Goal: Information Seeking & Learning: Understand process/instructions

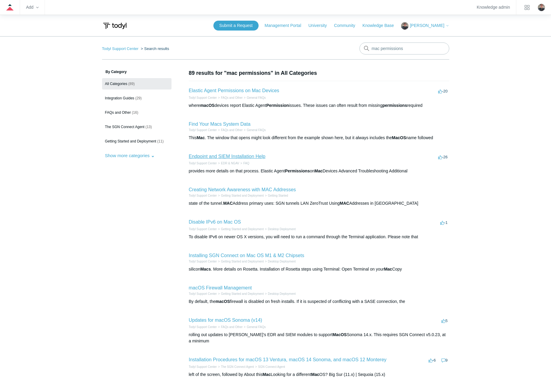
click at [224, 155] on link "Endpoint and SIEM Installation Help" at bounding box center [227, 156] width 77 height 5
click at [220, 93] on link "Elastic Agent Permissions on Mac Devices" at bounding box center [234, 90] width 90 height 5
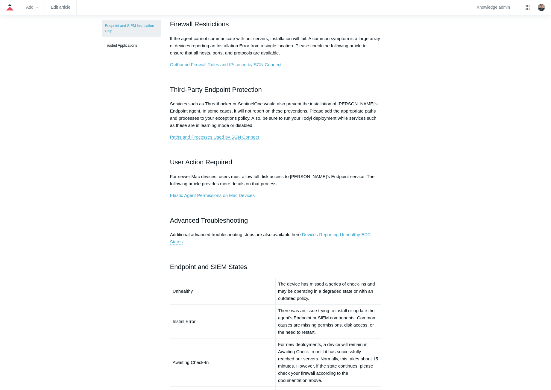
scroll to position [239, 0]
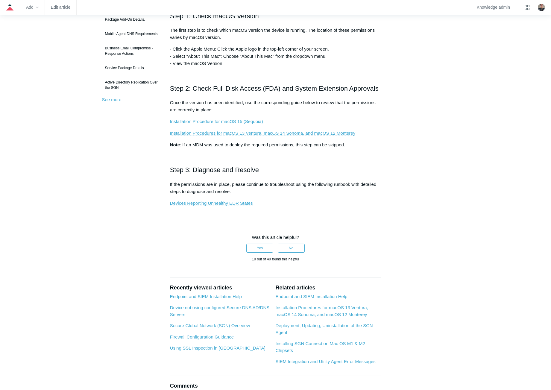
scroll to position [90, 0]
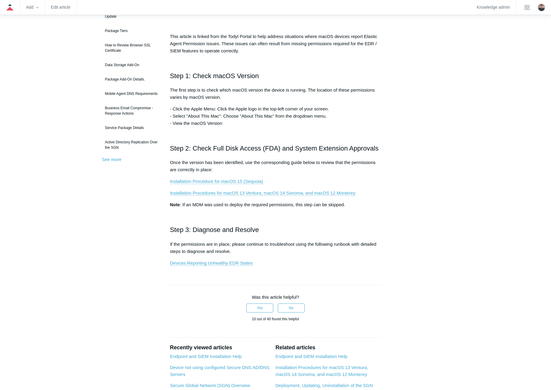
click at [33, 176] on main "Todyl Support Center FAQs and Other General FAQs Articles in this section Produ…" at bounding box center [275, 210] width 551 height 528
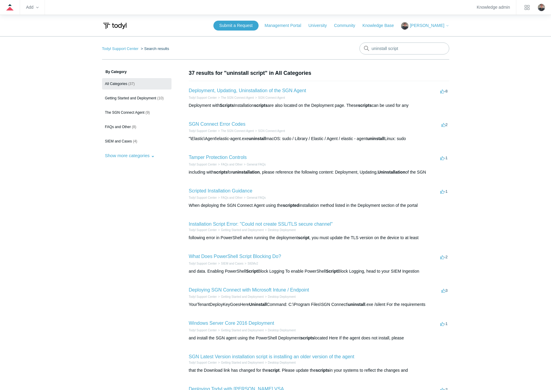
click at [260, 87] on li "Deployment, Updating, Uninstallation of the SGN Agent -8 votes -8 Todyl Support…" at bounding box center [319, 98] width 260 height 34
click at [259, 88] on link "Deployment, Updating, Uninstallation of the SGN Agent" at bounding box center [247, 90] width 117 height 5
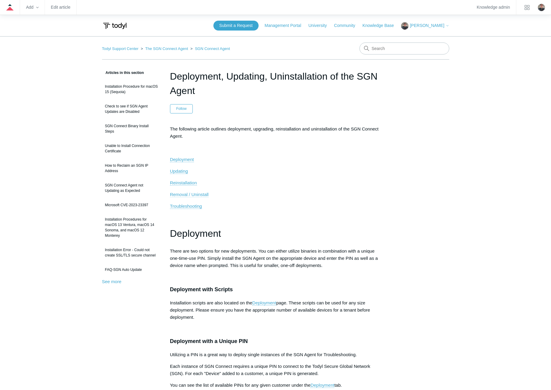
click at [194, 194] on span "Removal / Uninstall" at bounding box center [189, 194] width 39 height 5
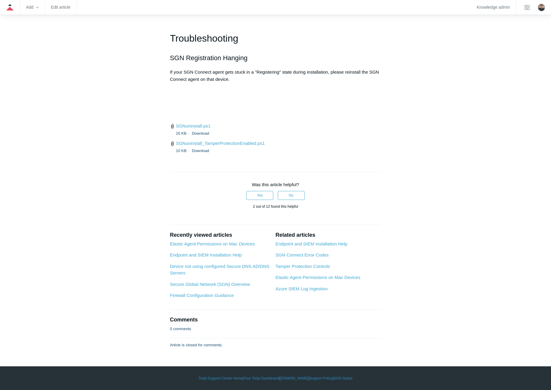
scroll to position [1398, 0]
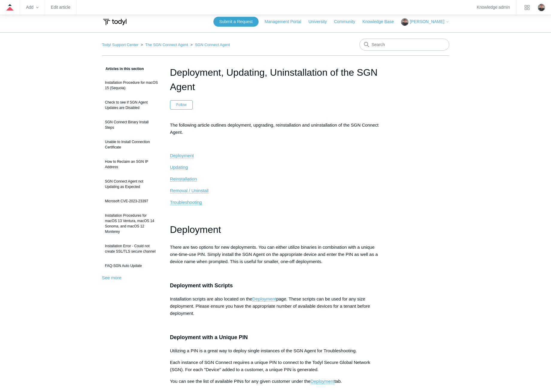
scroll to position [0, 0]
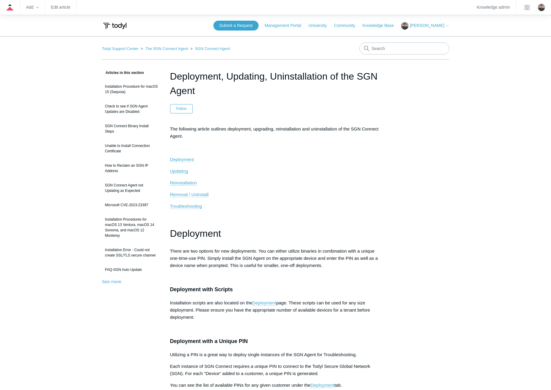
click at [181, 160] on span "Deployment" at bounding box center [182, 159] width 24 height 5
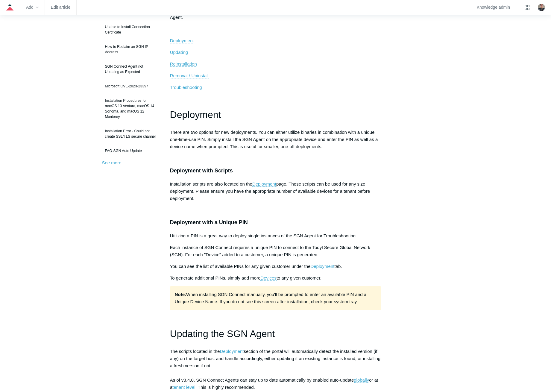
scroll to position [55, 0]
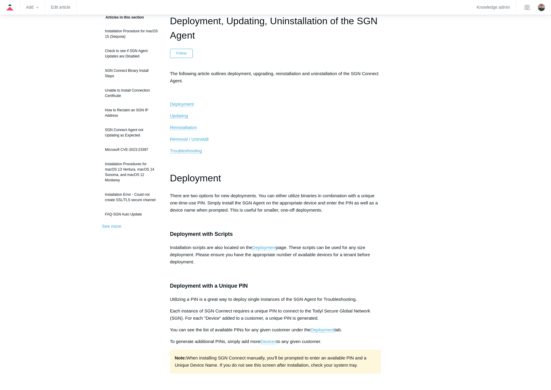
click at [189, 141] on span "Removal / Uninstall" at bounding box center [189, 138] width 39 height 5
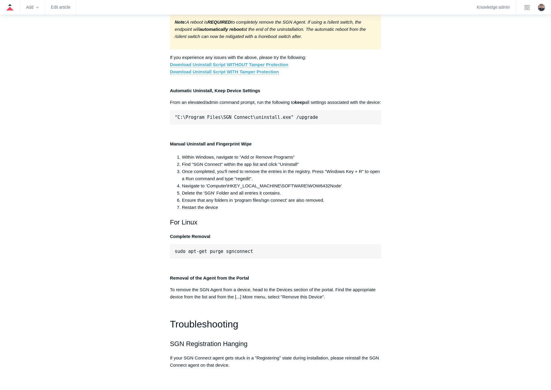
scroll to position [1129, 0]
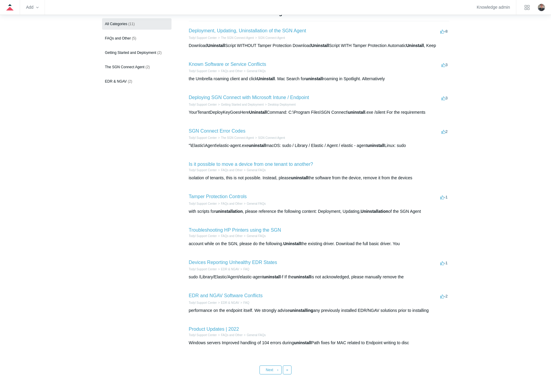
scroll to position [86, 0]
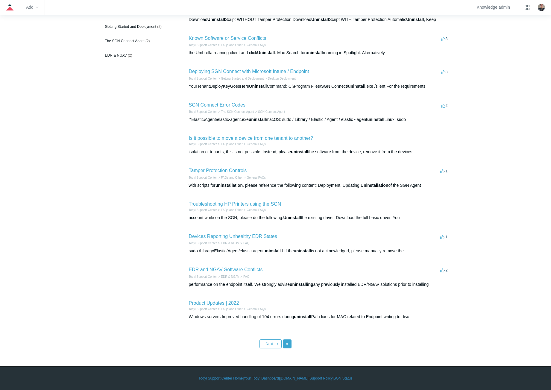
click at [286, 345] on link "Last »" at bounding box center [287, 343] width 9 height 9
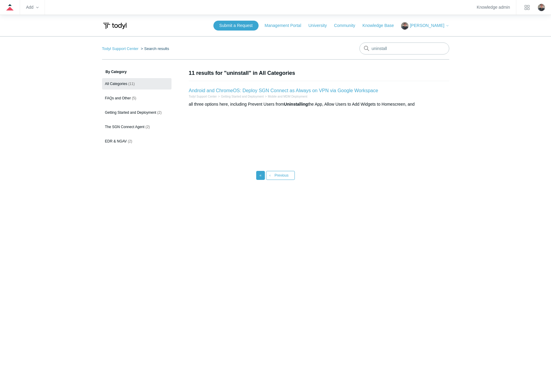
click at [262, 179] on link "« First" at bounding box center [260, 175] width 9 height 9
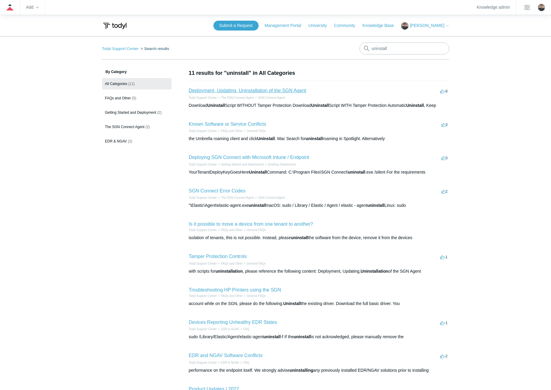
click at [241, 91] on link "Deployment, Updating, Uninstallation of the SGN Agent" at bounding box center [247, 90] width 117 height 5
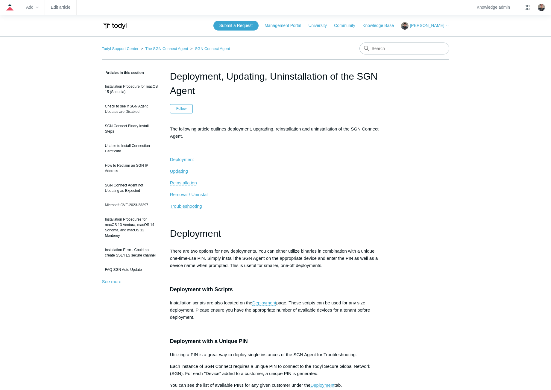
click at [186, 184] on span "Reinstallation" at bounding box center [183, 182] width 27 height 5
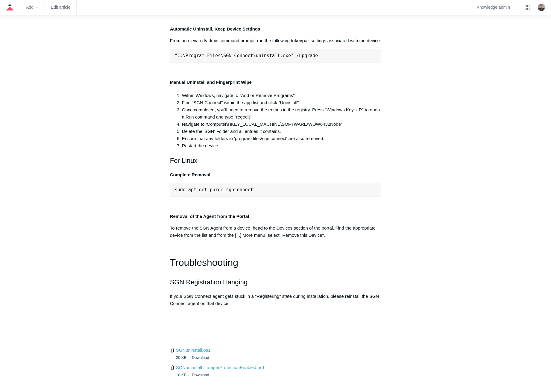
scroll to position [1199, 0]
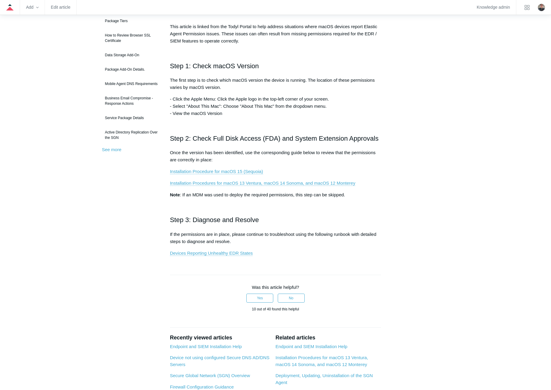
scroll to position [180, 0]
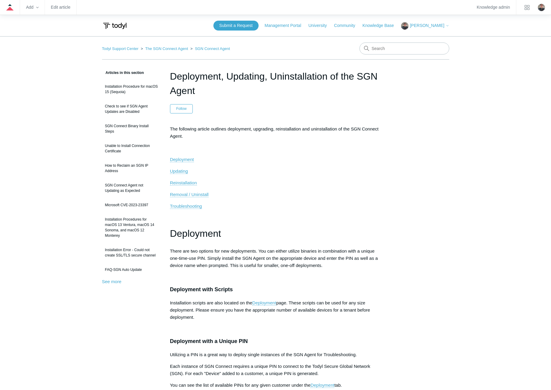
scroll to position [1129, 0]
